Goal: Task Accomplishment & Management: Complete application form

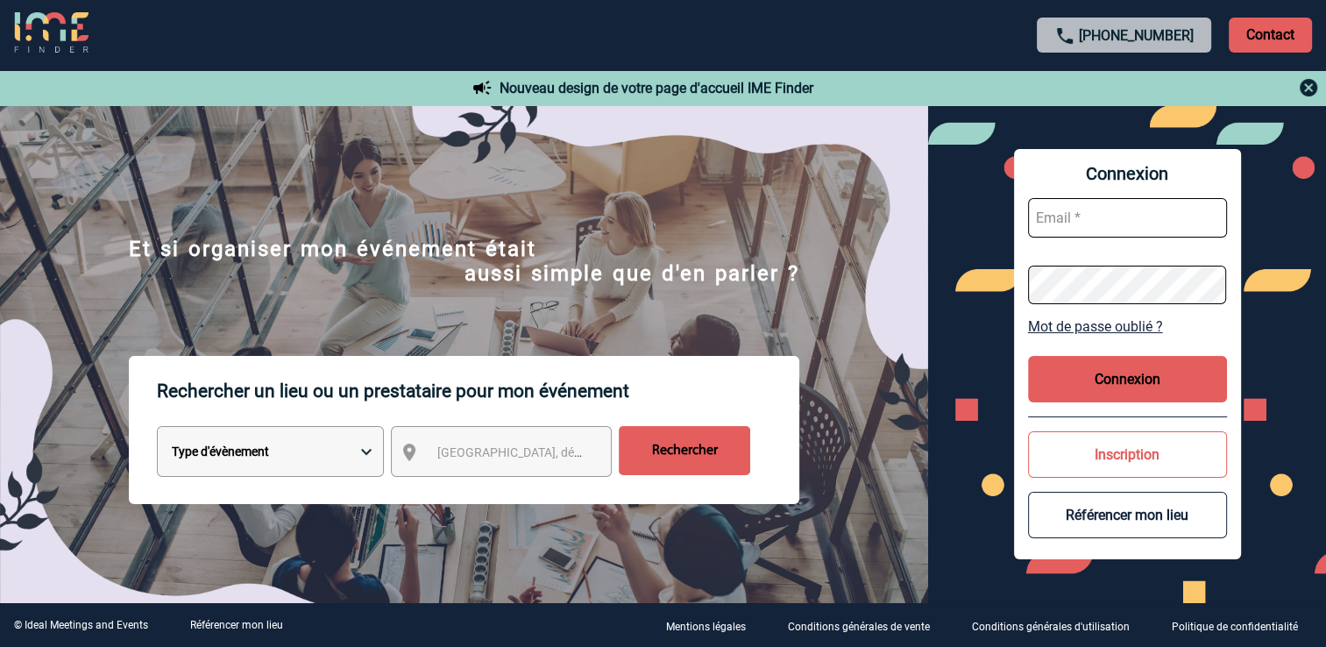
type input "mgerard@ime-groupe.com"
click at [1101, 371] on button "Connexion" at bounding box center [1127, 379] width 199 height 46
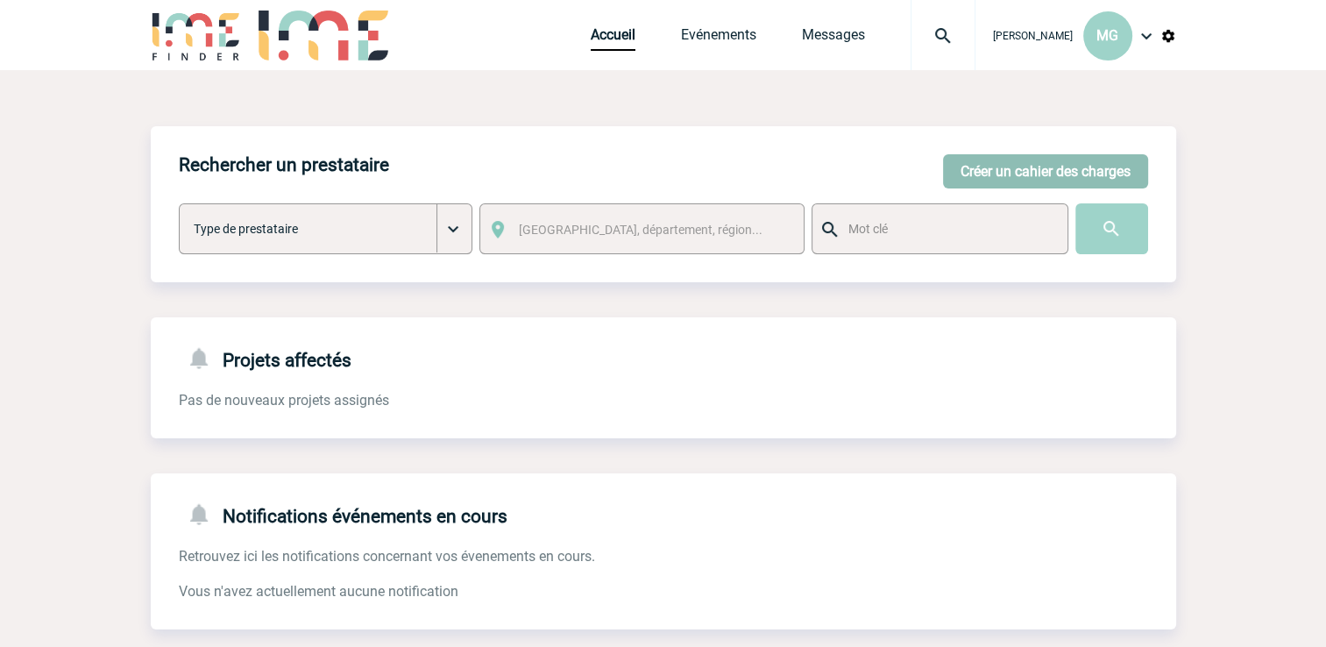
click at [998, 165] on button "Créer un cahier des charges" at bounding box center [1045, 171] width 205 height 34
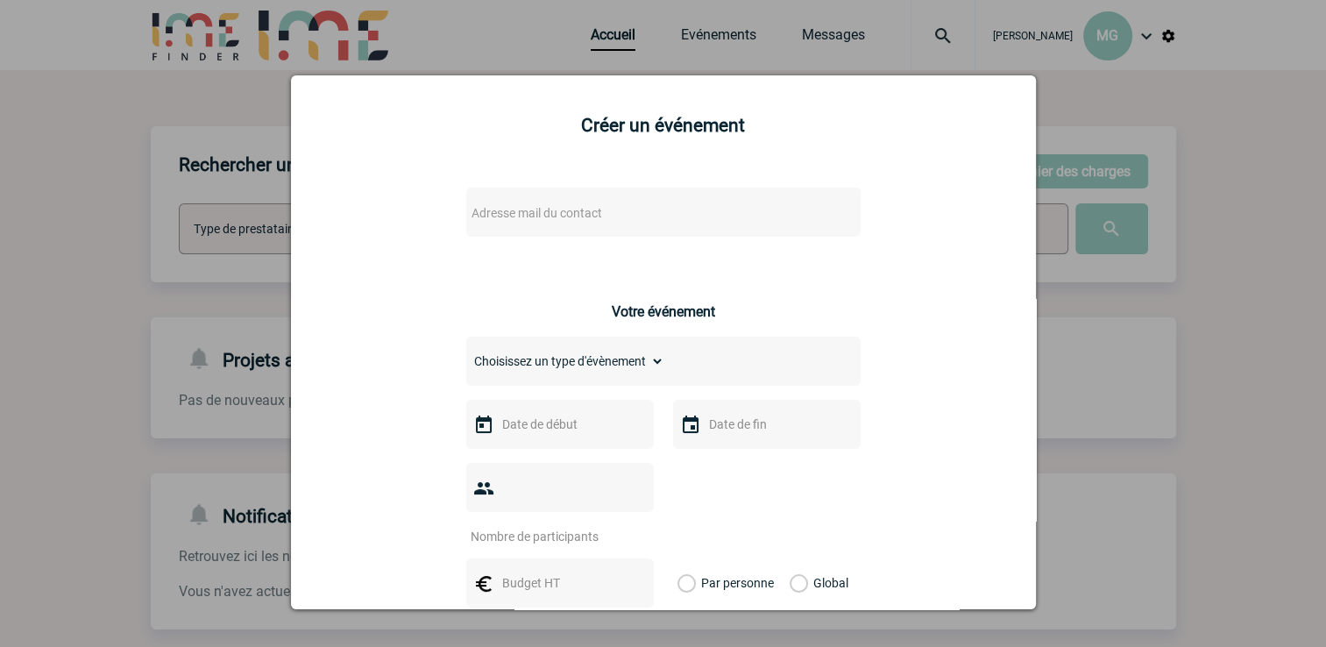
drag, startPoint x: 558, startPoint y: 223, endPoint x: 516, endPoint y: 230, distance: 42.7
click at [516, 232] on div "Adresse mail du contact" at bounding box center [663, 212] width 394 height 49
click at [520, 219] on span "Adresse mail du contact" at bounding box center [537, 213] width 131 height 14
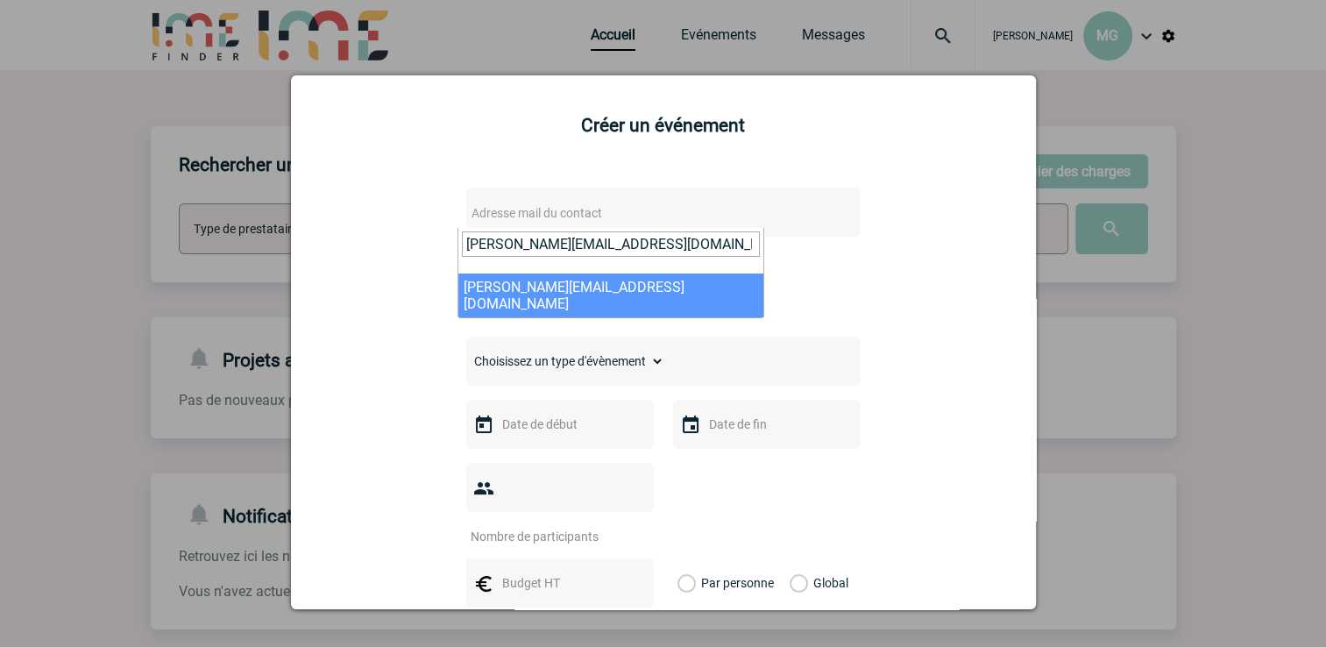
type input "[PERSON_NAME][EMAIL_ADDRESS][DOMAIN_NAME]"
select select "114982"
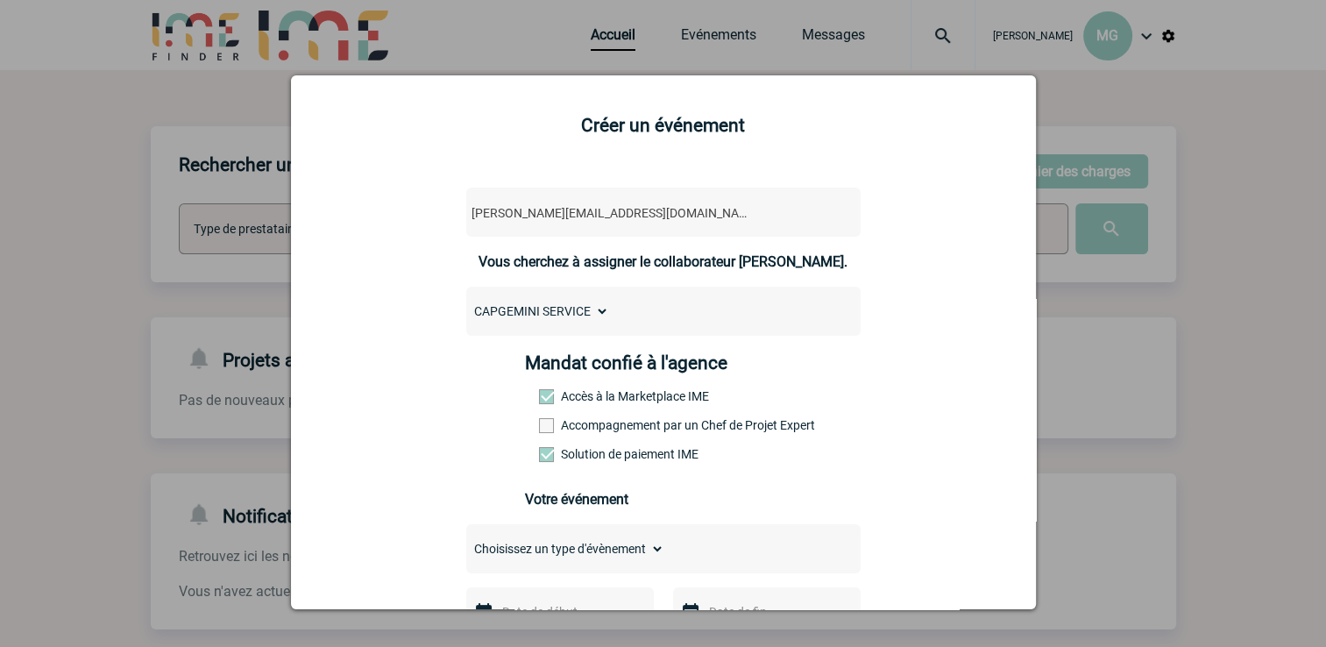
click at [540, 428] on span at bounding box center [546, 425] width 15 height 15
click at [0, 0] on input "Accompagnement par un Chef de Projet Expert" at bounding box center [0, 0] width 0 height 0
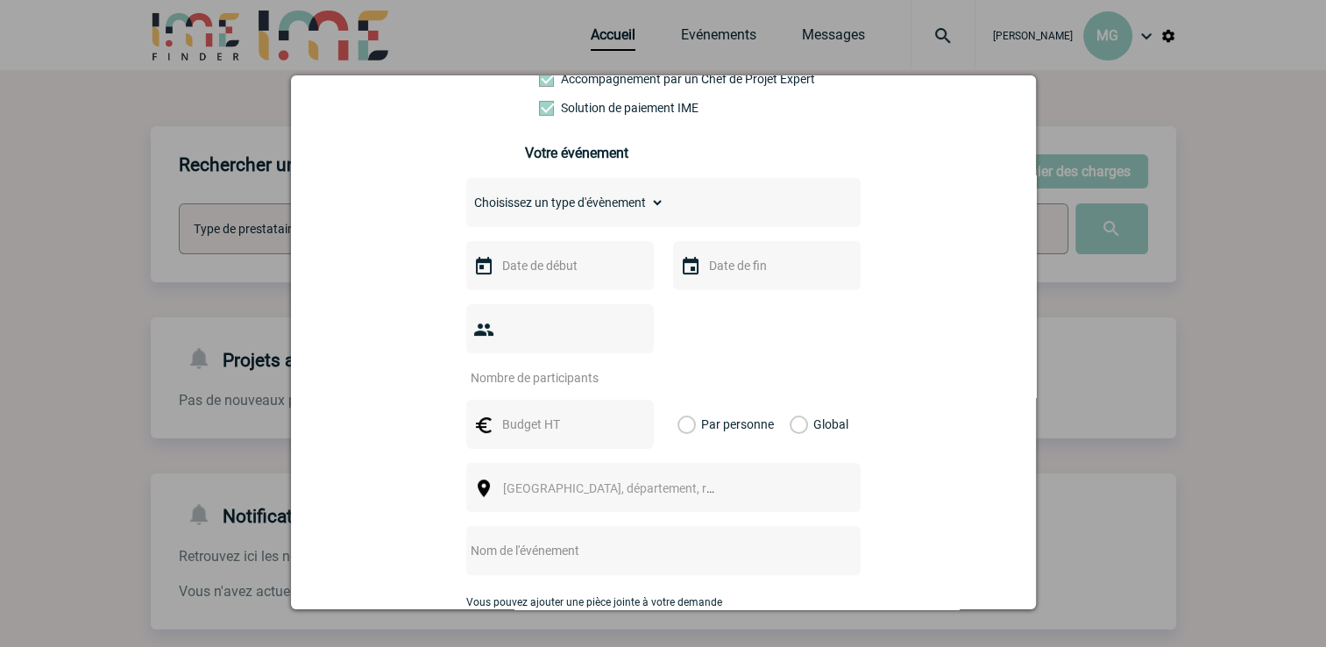
scroll to position [351, 0]
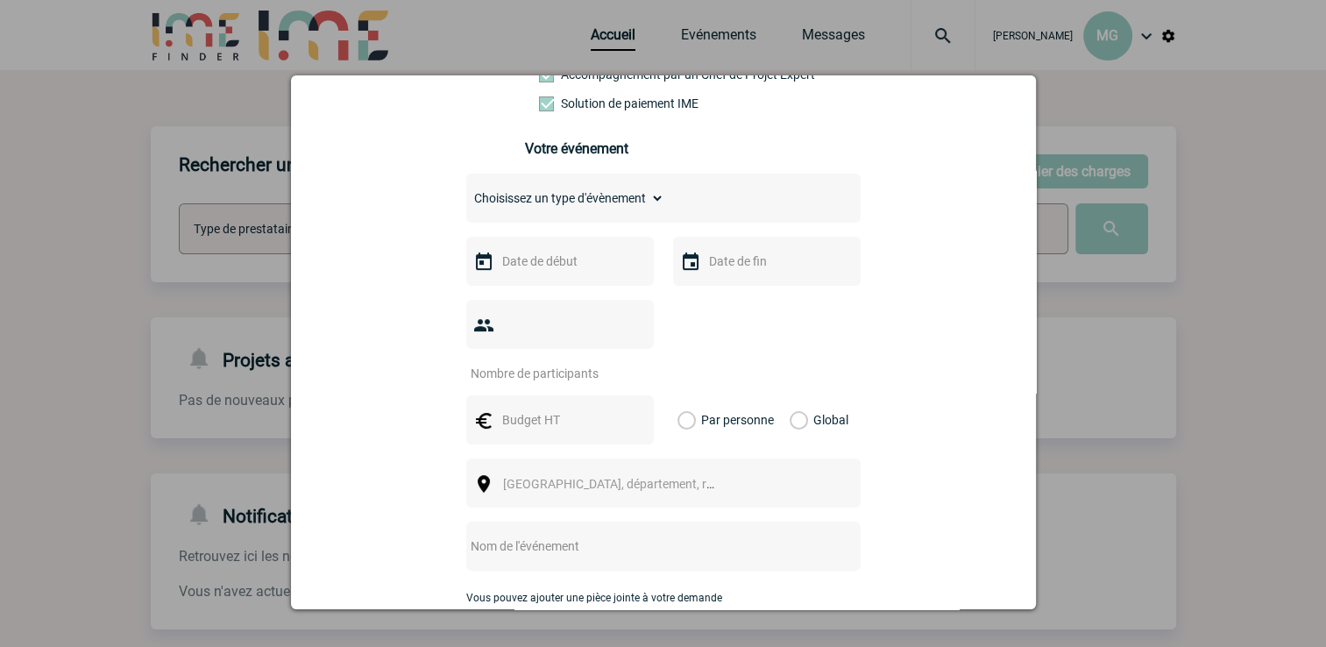
click at [645, 204] on select "Choisissez un type d'évènement Séminaire avec nuitée Séminaire sans nuitée Repa…" at bounding box center [565, 198] width 198 height 25
select select "4"
click at [466, 191] on select "Choisissez un type d'évènement Séminaire avec nuitée Séminaire sans nuitée Repa…" at bounding box center [565, 198] width 198 height 25
drag, startPoint x: 568, startPoint y: 253, endPoint x: 568, endPoint y: 264, distance: 10.5
click at [568, 256] on div at bounding box center [560, 261] width 188 height 49
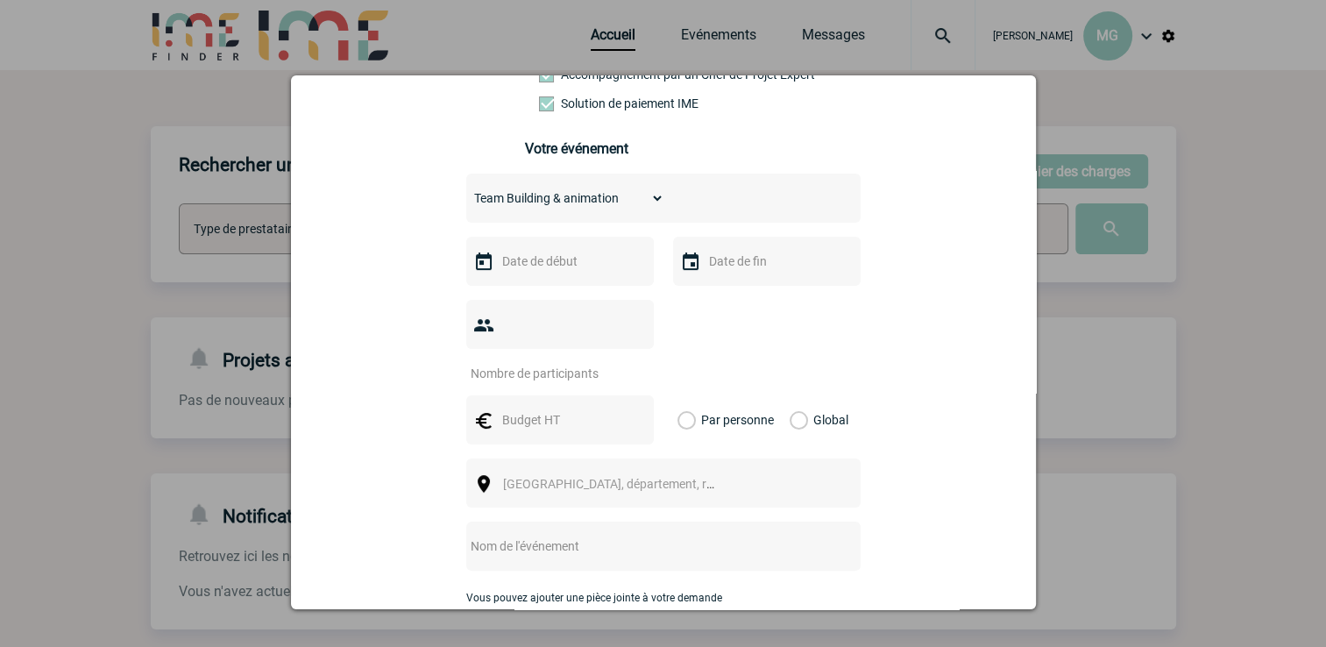
click at [571, 267] on input "text" at bounding box center [558, 261] width 121 height 23
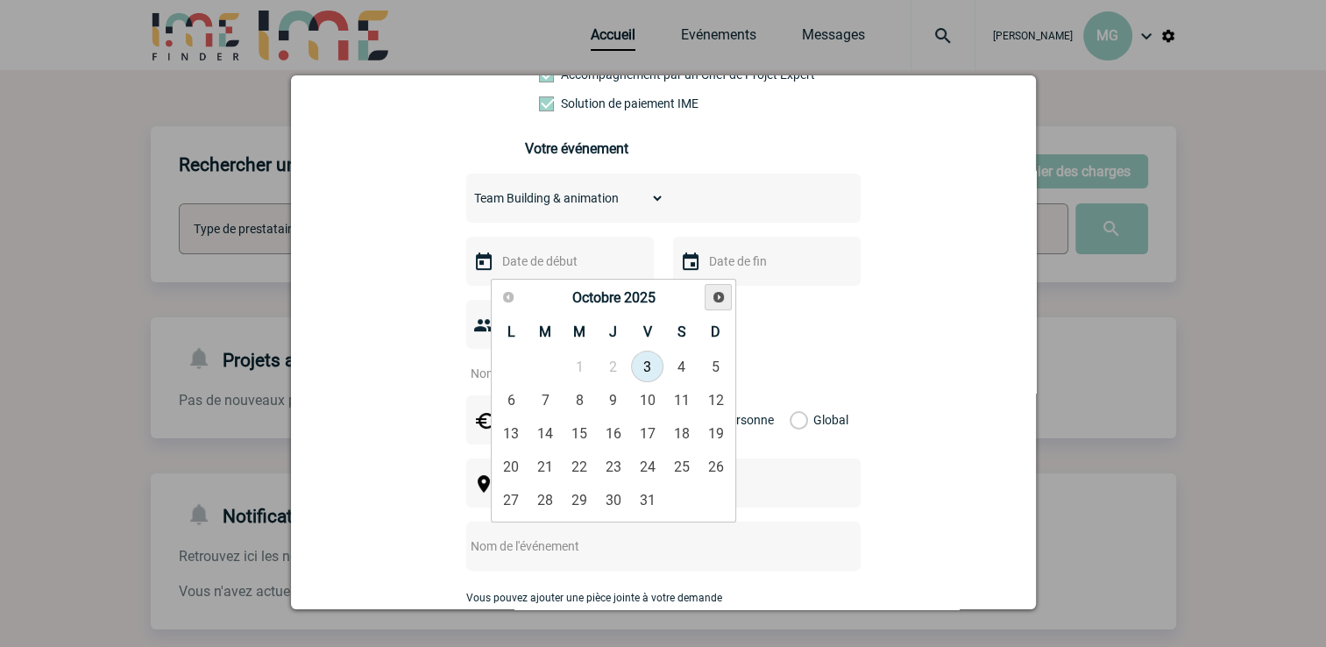
click at [715, 290] on span "Suivant" at bounding box center [719, 297] width 14 height 14
click at [716, 288] on link "Suivant" at bounding box center [718, 297] width 27 height 27
click at [650, 366] on link "5" at bounding box center [647, 367] width 32 height 32
type input "[DATE]"
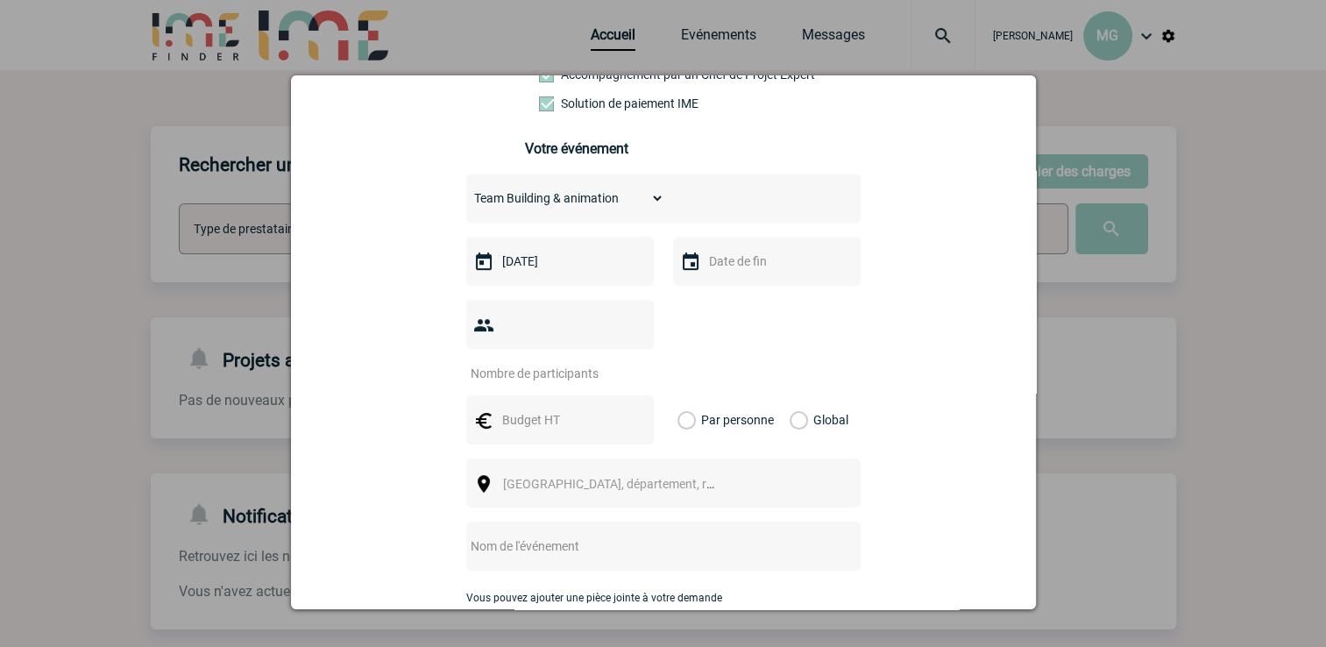
click at [735, 270] on input "text" at bounding box center [765, 261] width 121 height 23
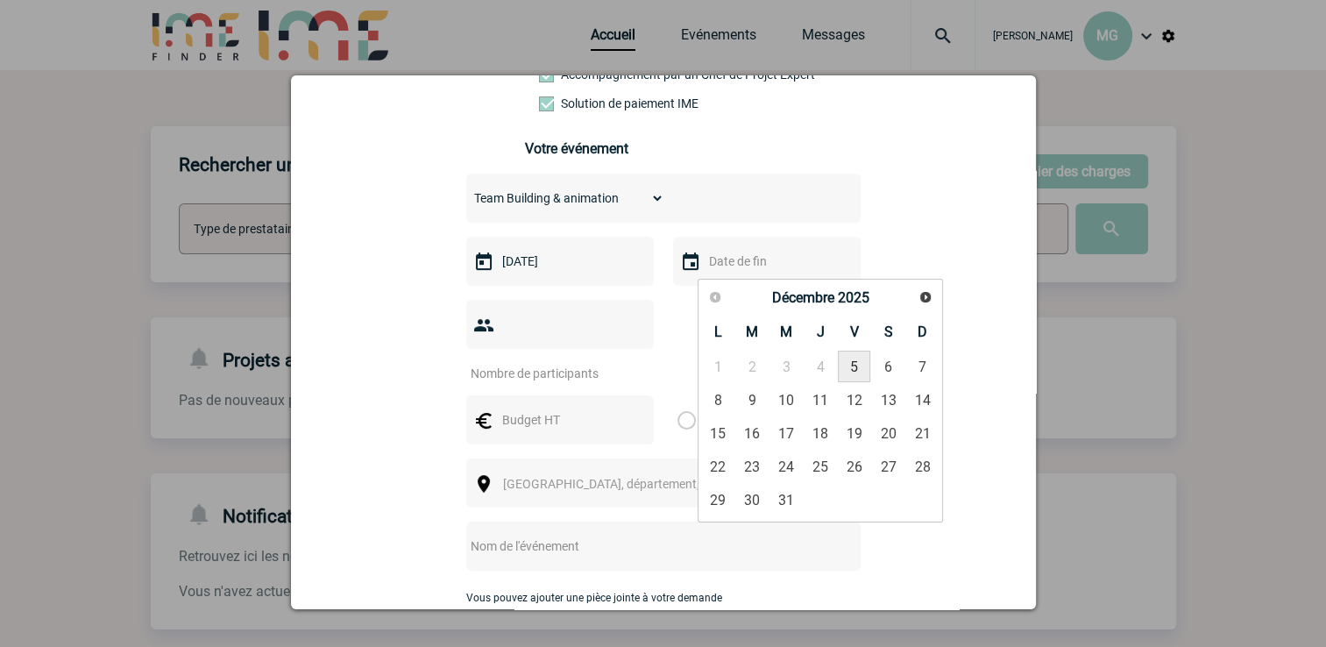
click at [850, 363] on link "5" at bounding box center [854, 367] width 32 height 32
type input "[DATE]"
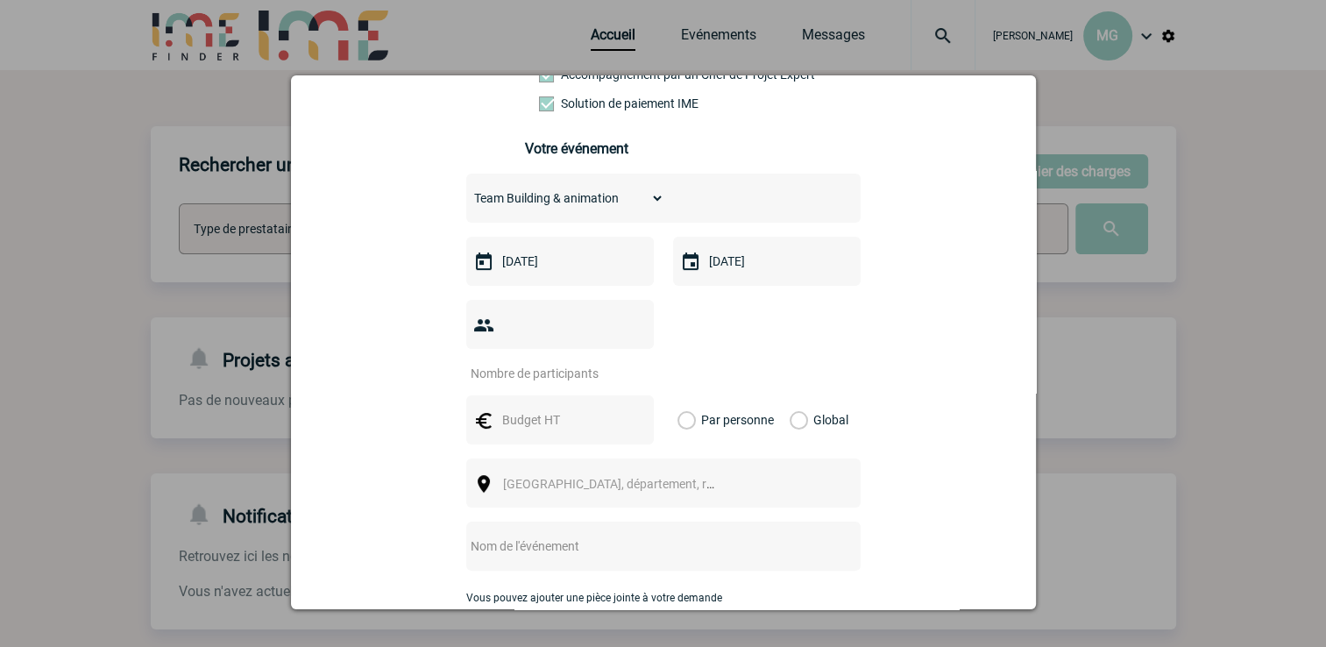
click at [564, 362] on input "number" at bounding box center [548, 373] width 165 height 23
click at [631, 362] on input "1" at bounding box center [548, 373] width 165 height 23
click at [631, 362] on input "2" at bounding box center [548, 373] width 165 height 23
click at [631, 362] on input "3" at bounding box center [548, 373] width 165 height 23
click at [631, 362] on input "4" at bounding box center [548, 373] width 165 height 23
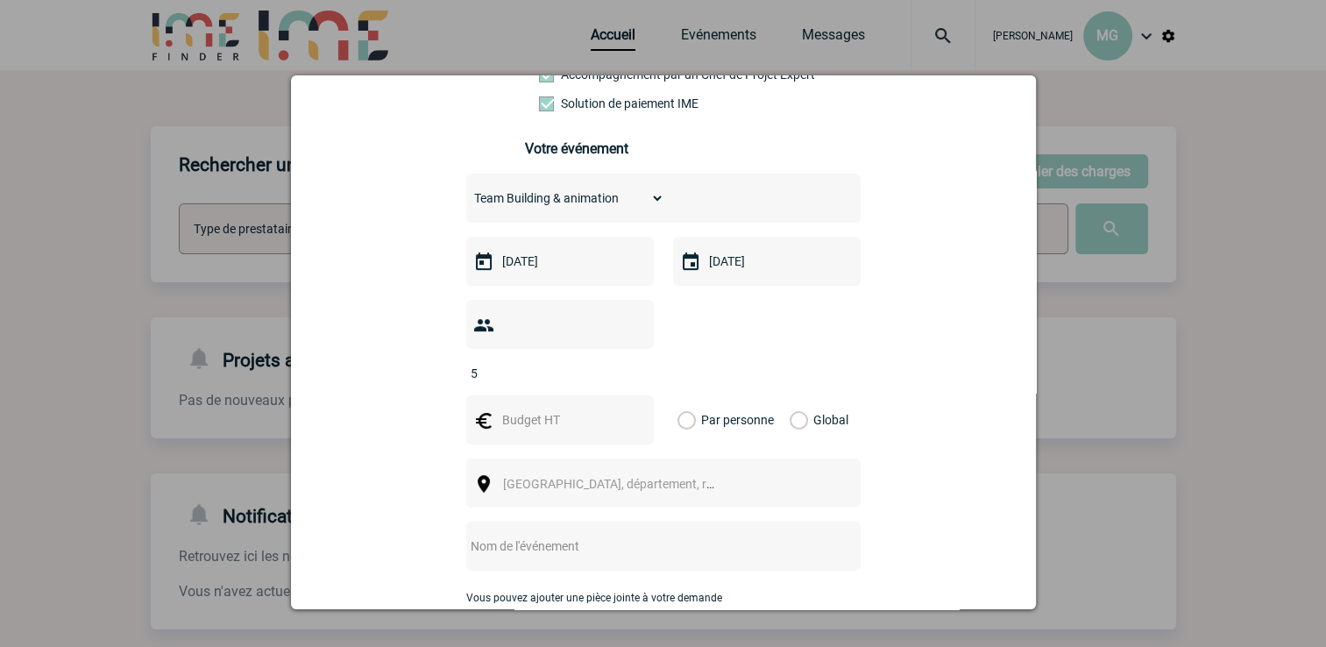
click at [631, 362] on input "5" at bounding box center [548, 373] width 165 height 23
click at [631, 362] on input "6" at bounding box center [548, 373] width 165 height 23
click at [631, 362] on input "7" at bounding box center [548, 373] width 165 height 23
click at [631, 362] on input "8" at bounding box center [548, 373] width 165 height 23
click at [631, 362] on input "9" at bounding box center [548, 373] width 165 height 23
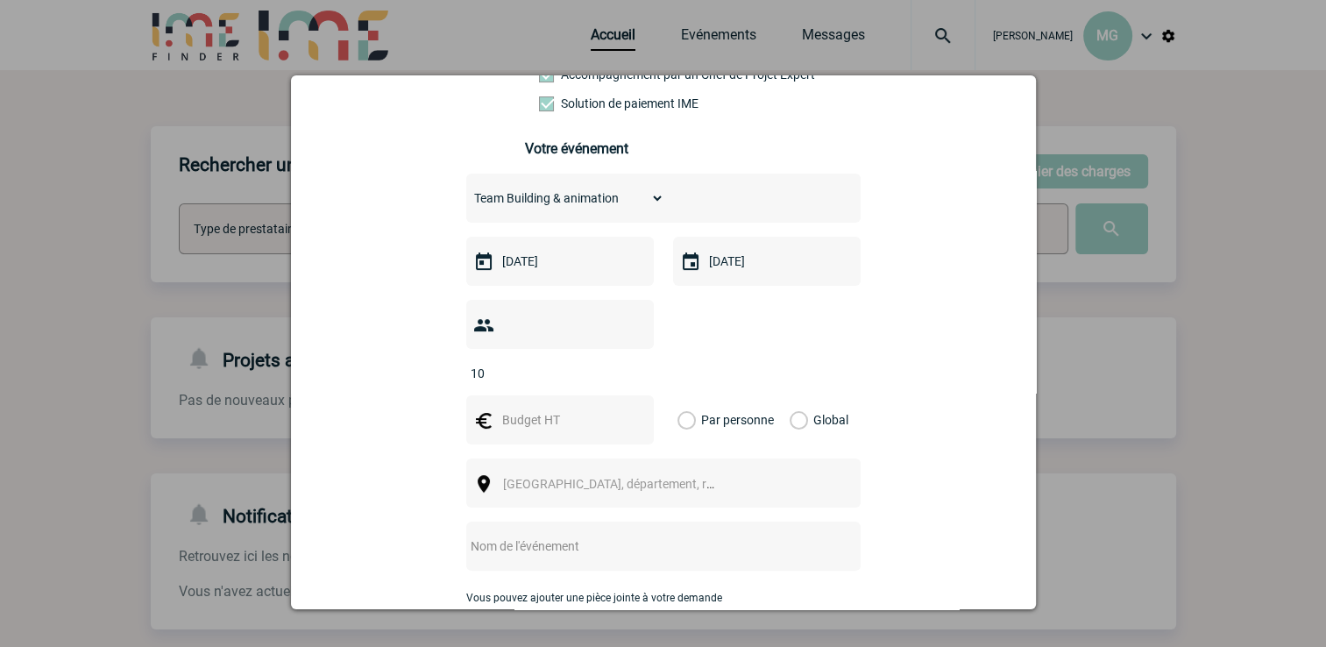
type input "10"
click at [631, 362] on input "10" at bounding box center [548, 373] width 165 height 23
click at [551, 409] on input "text" at bounding box center [558, 420] width 121 height 23
type input "7"
type input "700"
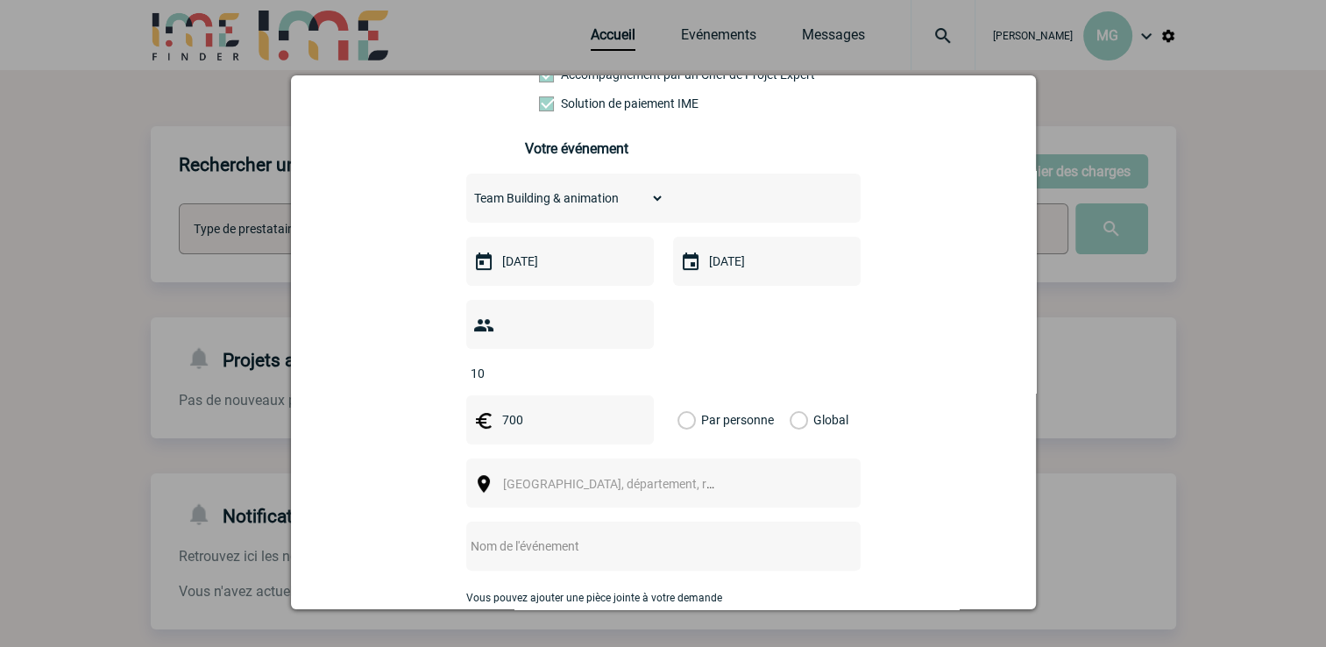
click at [799, 395] on div "Global" at bounding box center [816, 419] width 59 height 49
click at [790, 395] on label "Global" at bounding box center [795, 419] width 11 height 49
click at [0, 0] on input "Global" at bounding box center [0, 0] width 0 height 0
click at [565, 477] on span "[GEOGRAPHIC_DATA], département, région..." at bounding box center [625, 484] width 244 height 14
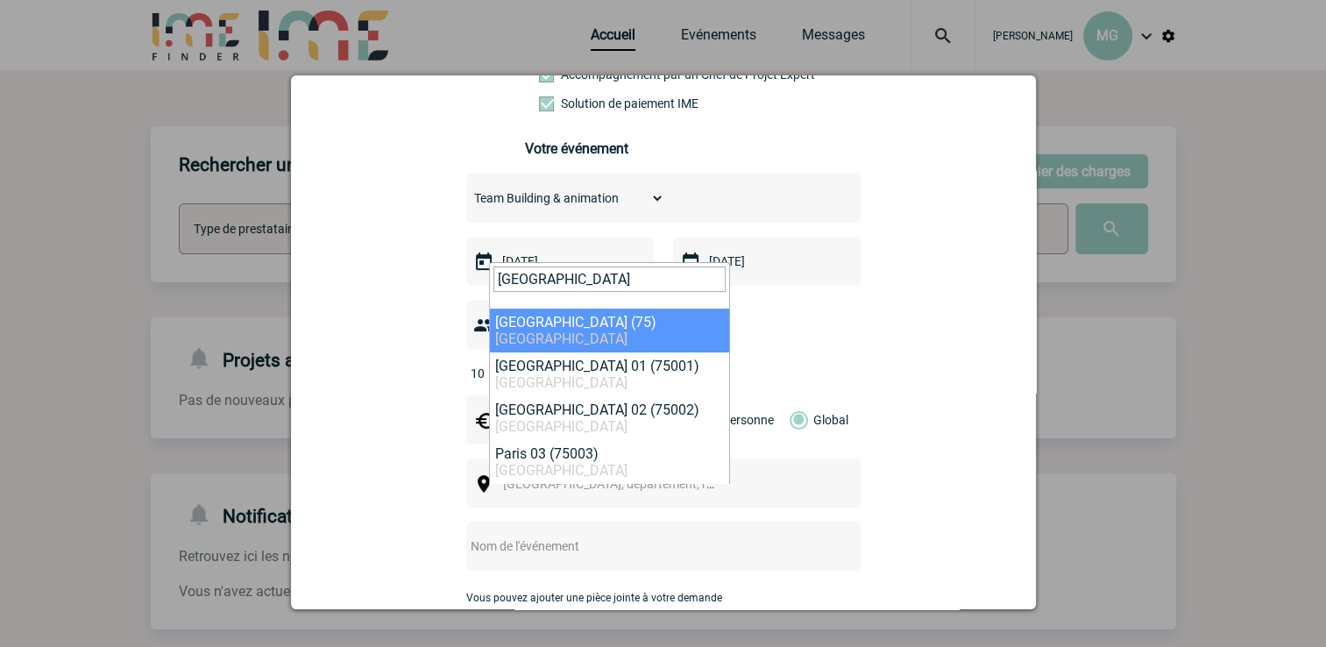
type input "[GEOGRAPHIC_DATA]"
select select "3"
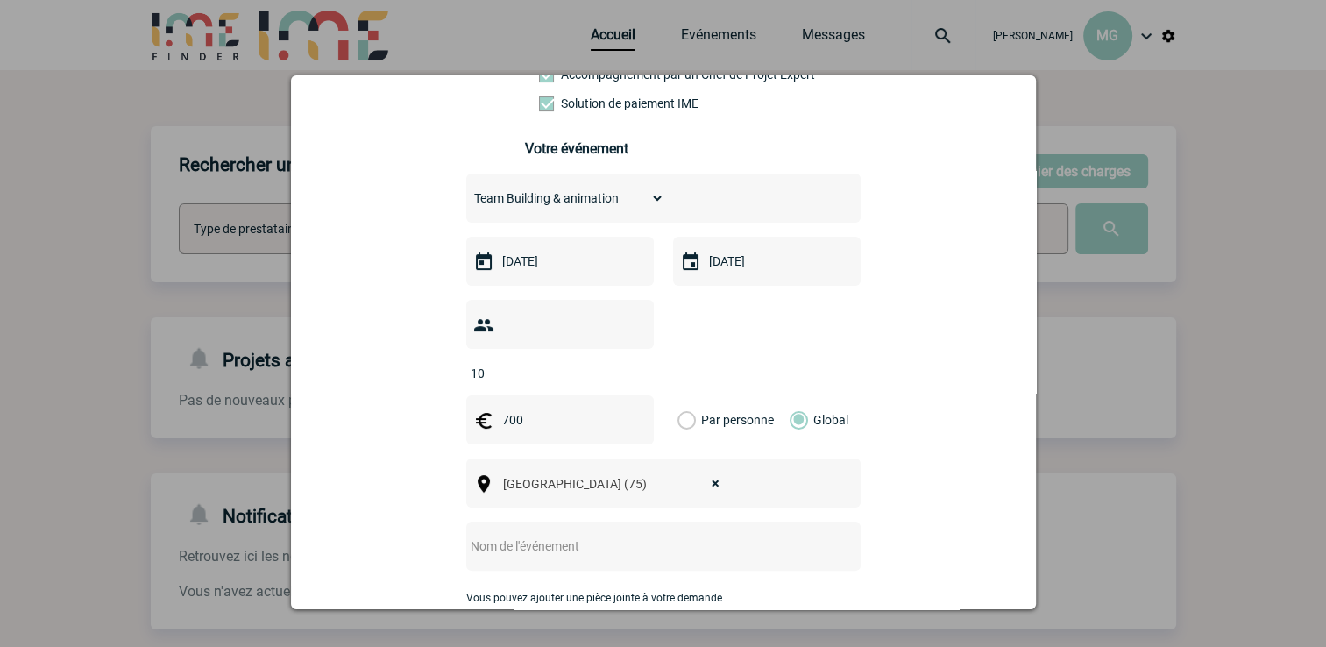
click at [545, 535] on input "text" at bounding box center [640, 546] width 348 height 23
click at [565, 535] on input "text" at bounding box center [640, 546] width 348 height 23
type input "r"
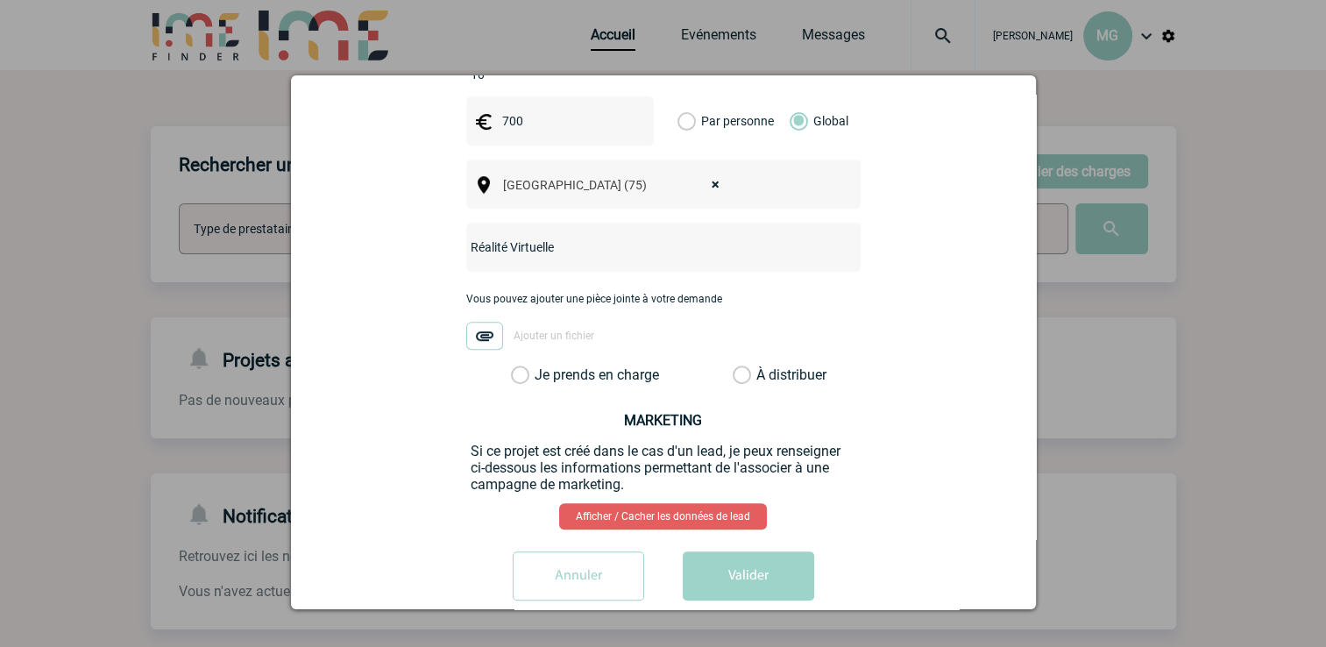
scroll to position [654, 0]
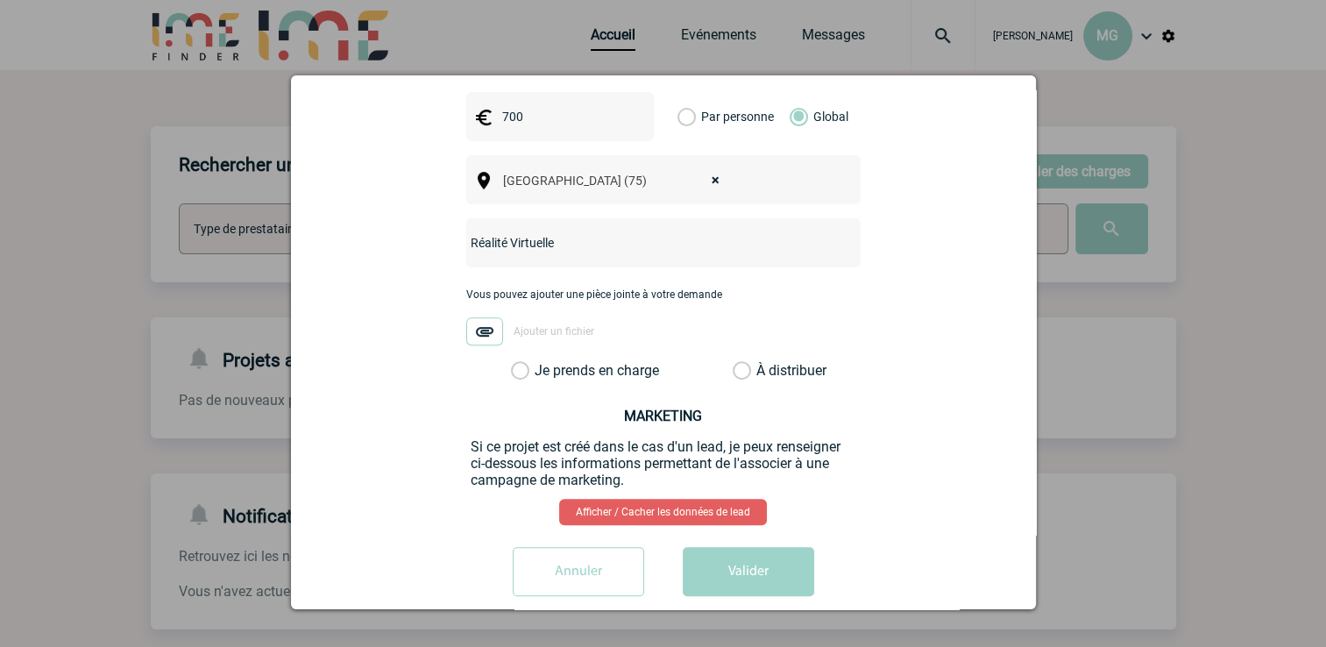
type input "Réalité Virtuelle"
click at [607, 352] on div "[PERSON_NAME][EMAIL_ADDRESS][DOMAIN_NAME] [DOMAIN_NAME][EMAIL_ADDRESS][DOMAIN_N…" at bounding box center [663, 63] width 701 height 1092
click at [541, 362] on label "Je prends en charge" at bounding box center [526, 371] width 30 height 18
click at [0, 0] on input "Je prends en charge" at bounding box center [0, 0] width 0 height 0
click at [743, 551] on button "Valider" at bounding box center [748, 571] width 131 height 49
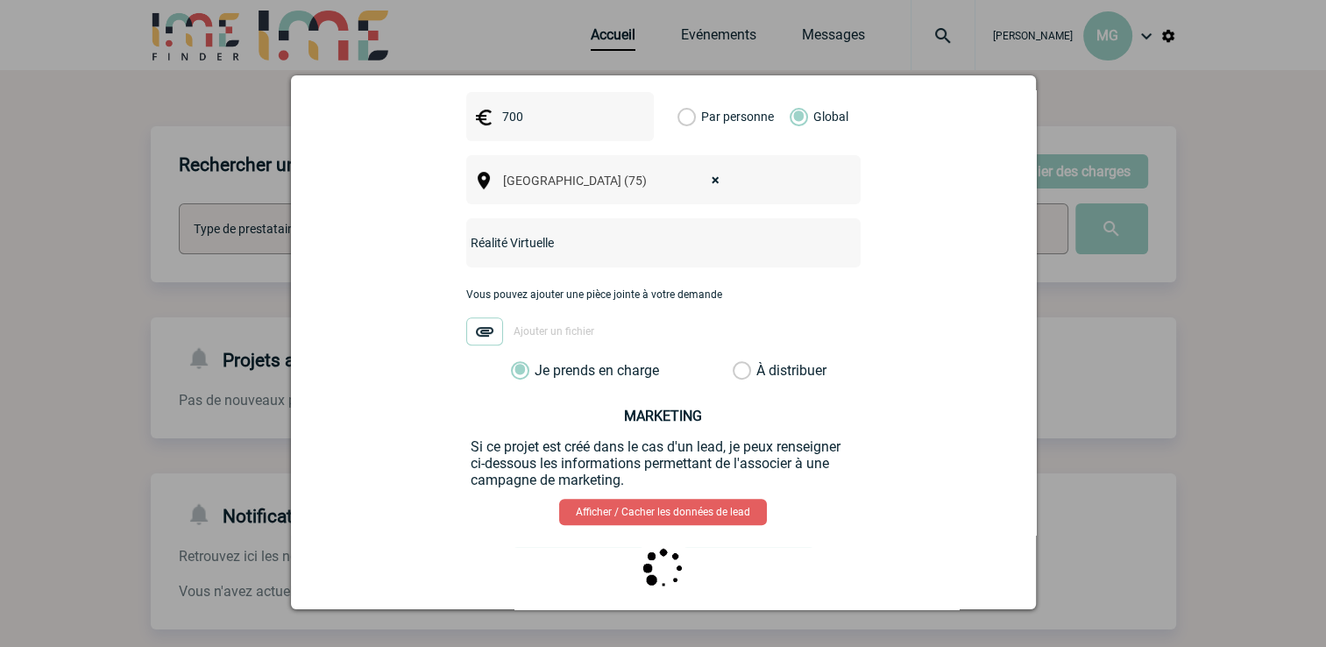
scroll to position [0, 0]
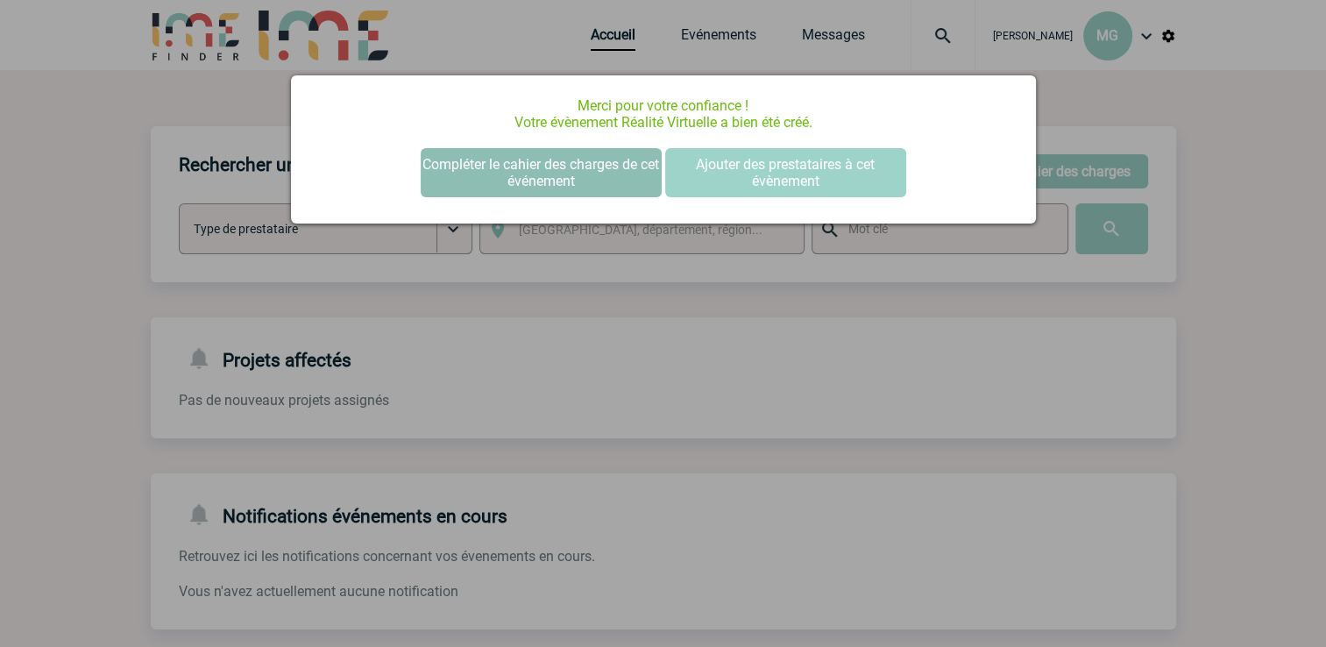
click at [576, 153] on button "Compléter le cahier des charges de cet événement" at bounding box center [541, 172] width 241 height 49
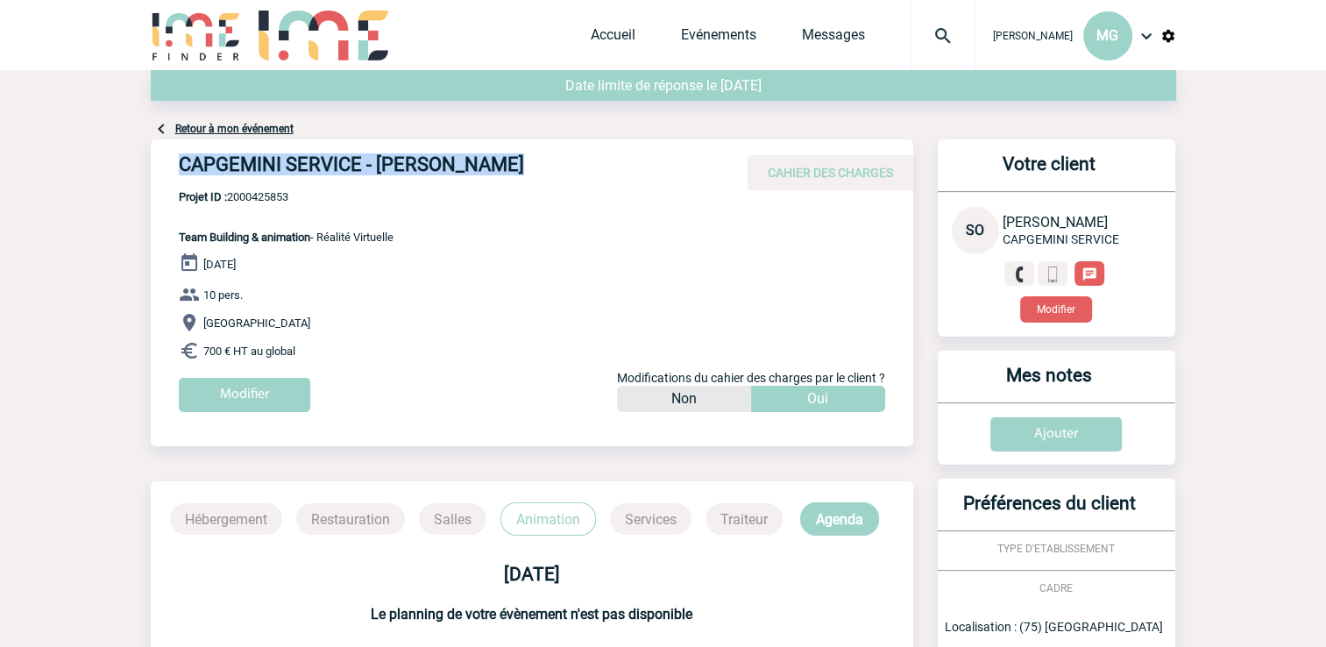
drag, startPoint x: 167, startPoint y: 172, endPoint x: 530, endPoint y: 162, distance: 362.2
click at [530, 162] on div "CAPGEMINI SERVICE - [PERSON_NAME] CAHIER DES CHARGES" at bounding box center [532, 164] width 763 height 51
drag, startPoint x: 530, startPoint y: 162, endPoint x: 451, endPoint y: 158, distance: 78.1
copy h4 "CAPGEMINI SERVICE - [PERSON_NAME]"
click at [242, 195] on span "Projet ID : 2000425853" at bounding box center [286, 196] width 215 height 13
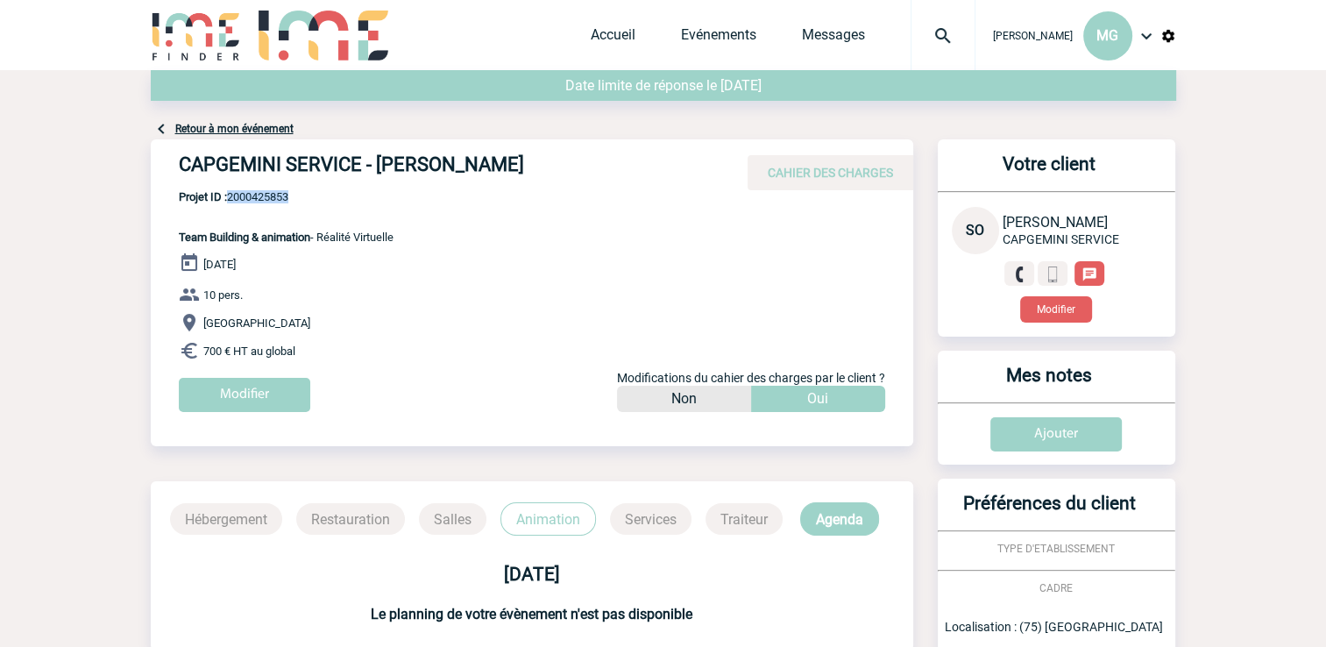
click at [242, 195] on span "Projet ID : 2000425853" at bounding box center [286, 196] width 215 height 13
copy span "2000425853"
